Goal: Transaction & Acquisition: Subscribe to service/newsletter

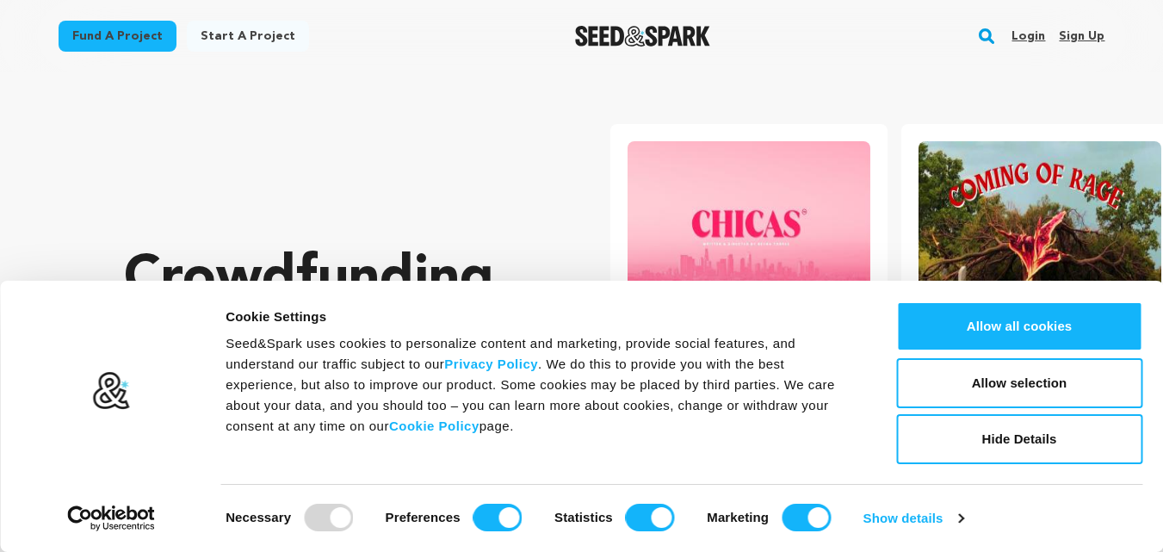
scroll to position [0, 305]
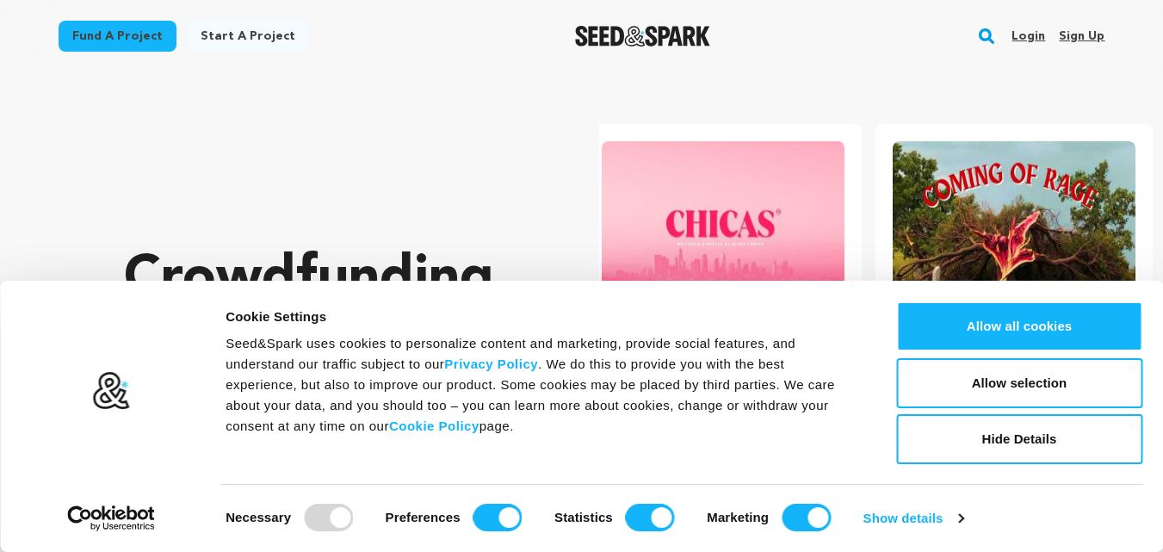
click at [1075, 45] on link "Sign up" at bounding box center [1082, 36] width 46 height 28
click at [1076, 43] on link "Sign up" at bounding box center [1082, 36] width 46 height 28
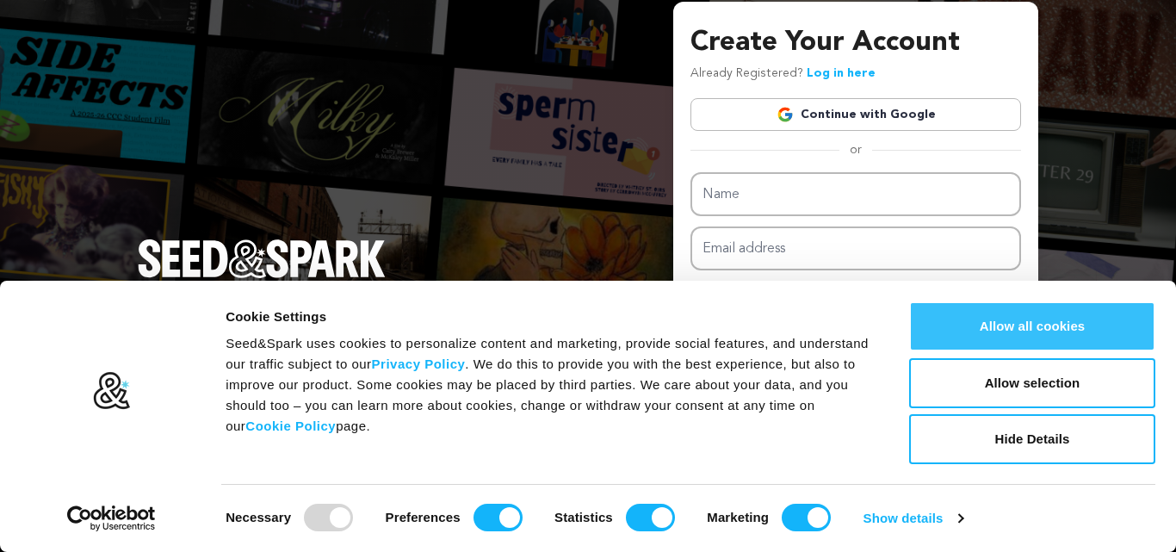
click at [1028, 316] on button "Allow all cookies" at bounding box center [1032, 326] width 246 height 50
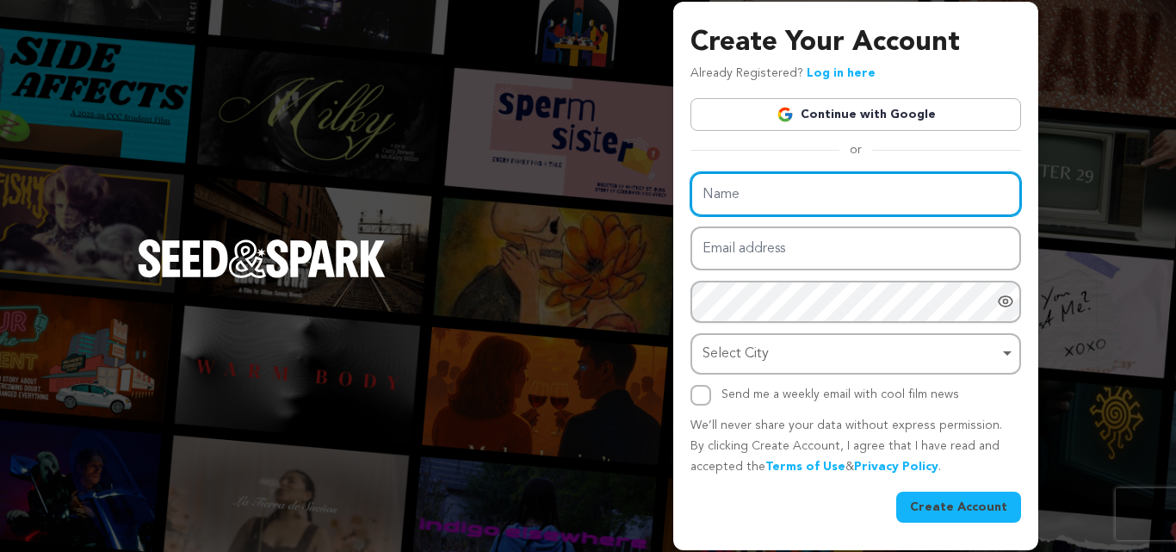
click at [869, 207] on input "Name" at bounding box center [855, 194] width 330 height 44
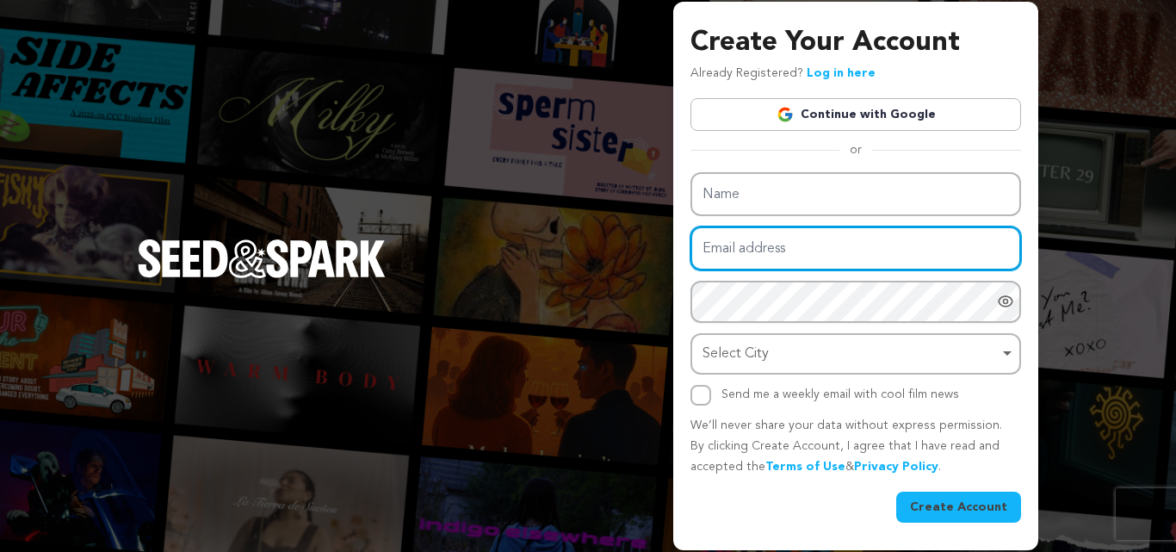
click at [866, 256] on input "Email address" at bounding box center [855, 248] width 330 height 44
type input "partyfox.com@gmail.com"
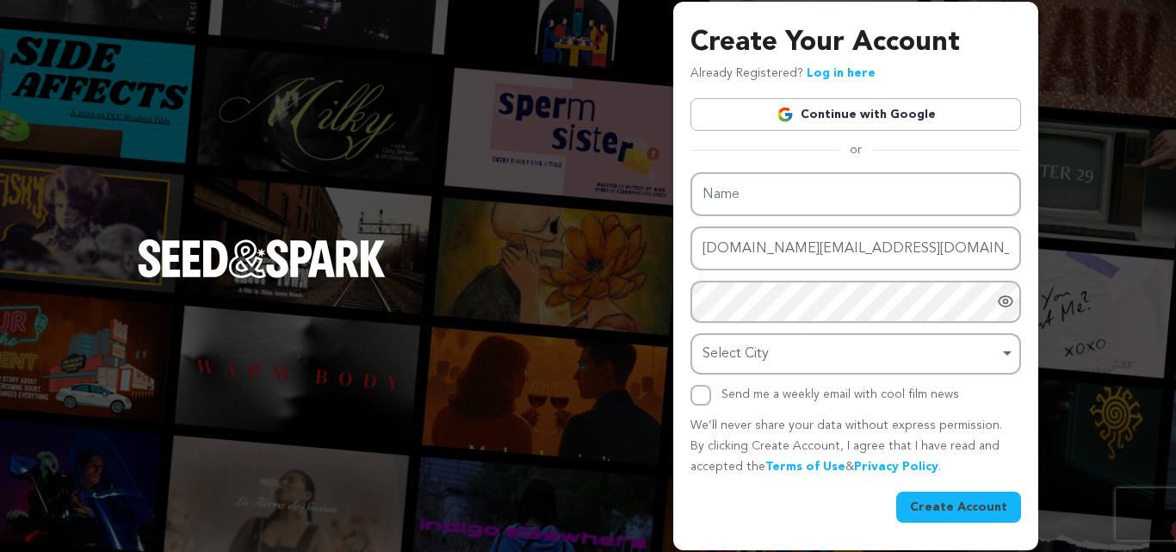
click at [850, 116] on link "Continue with Google" at bounding box center [855, 114] width 330 height 33
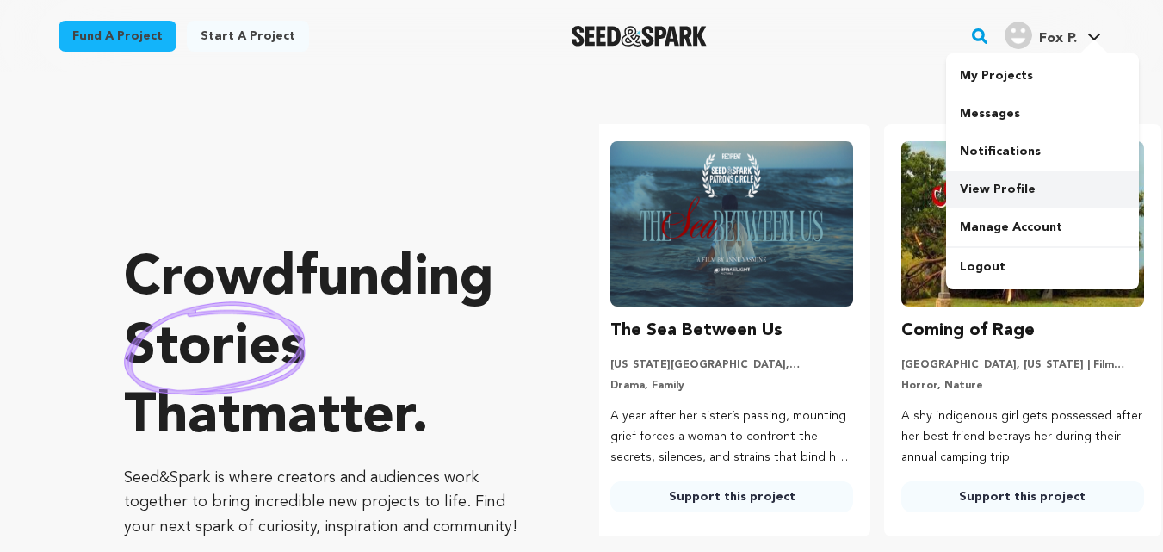
scroll to position [0, 305]
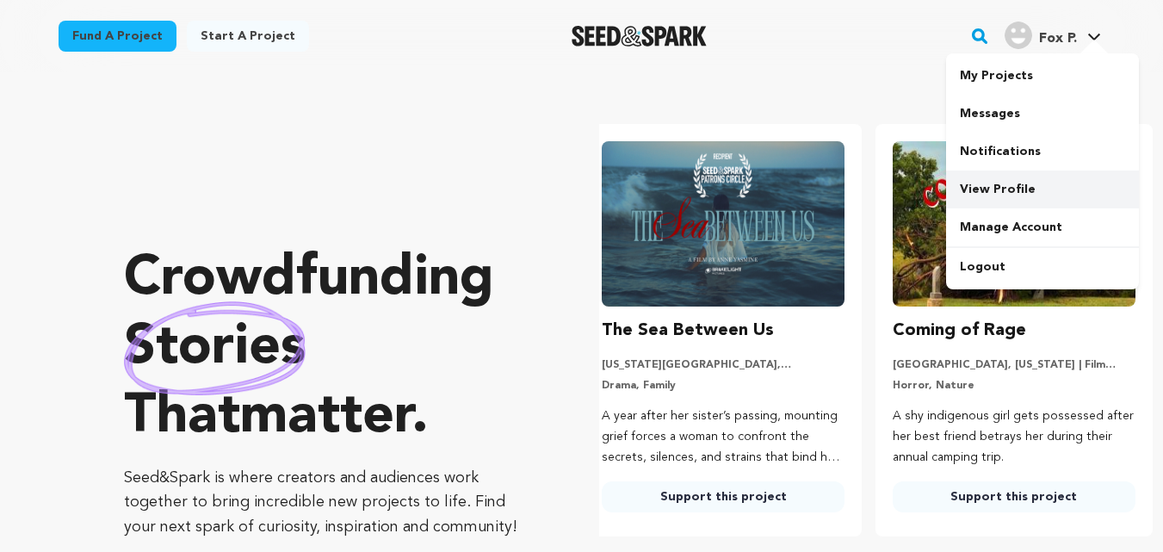
click at [1003, 195] on link "View Profile" at bounding box center [1042, 189] width 193 height 38
